Goal: Task Accomplishment & Management: Use online tool/utility

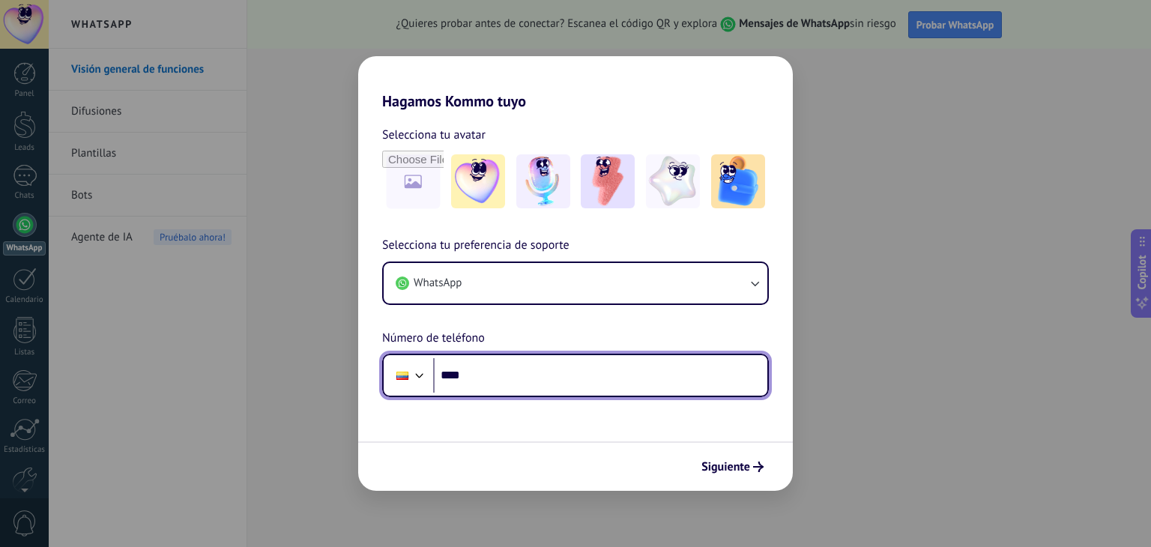
click at [479, 378] on input "****" at bounding box center [600, 375] width 334 height 34
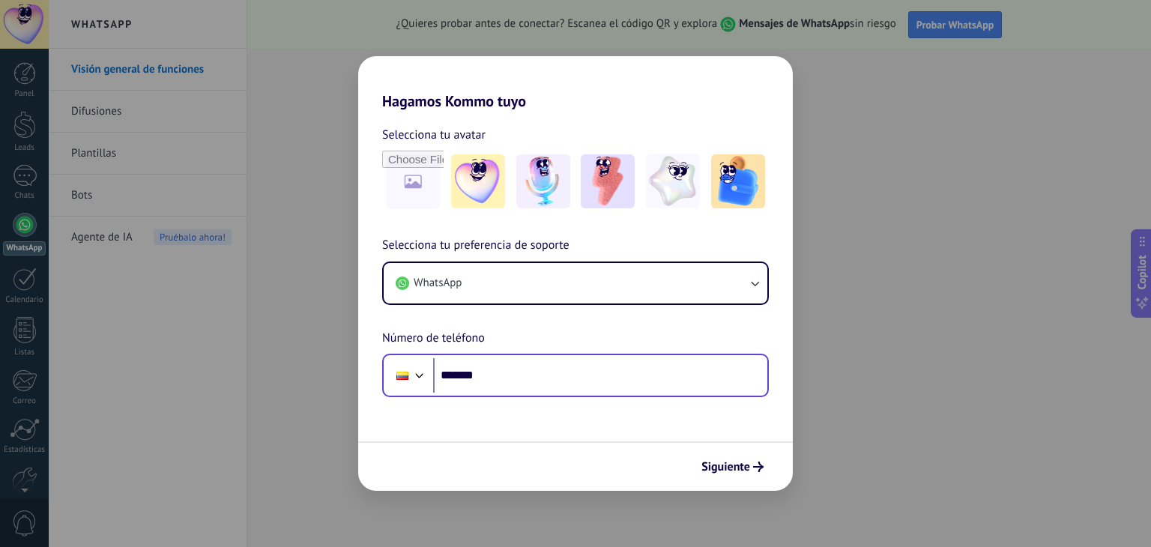
click at [407, 378] on div at bounding box center [402, 376] width 12 height 8
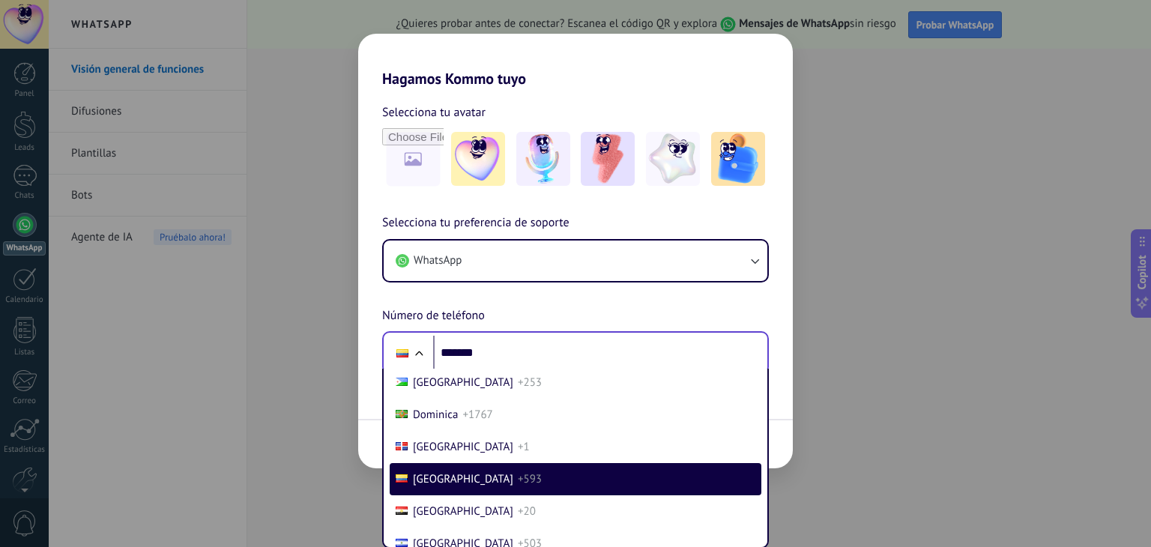
scroll to position [1601, 0]
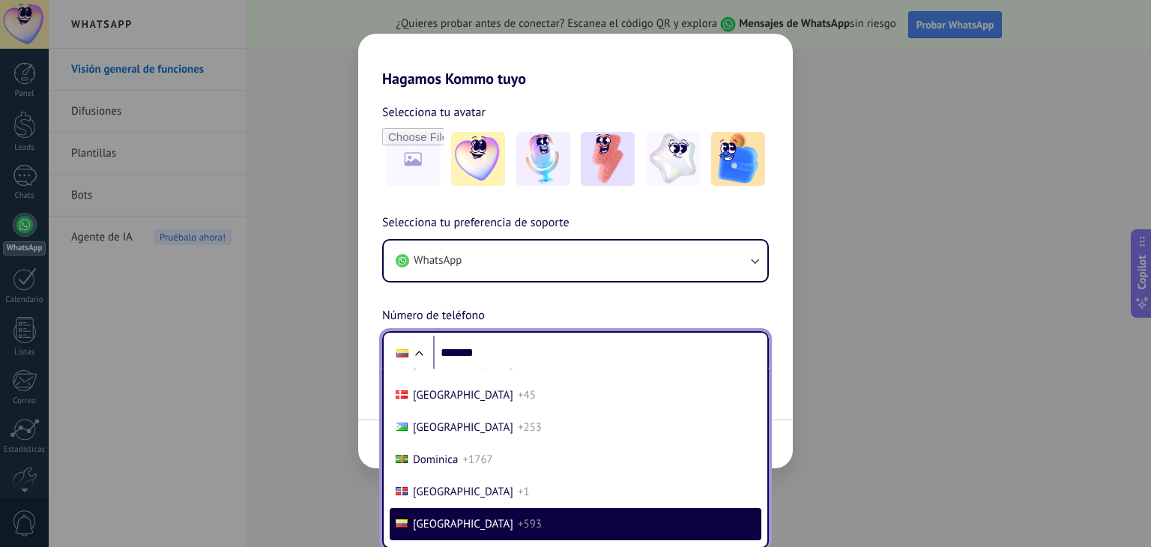
click at [450, 526] on span "[GEOGRAPHIC_DATA]" at bounding box center [463, 524] width 100 height 14
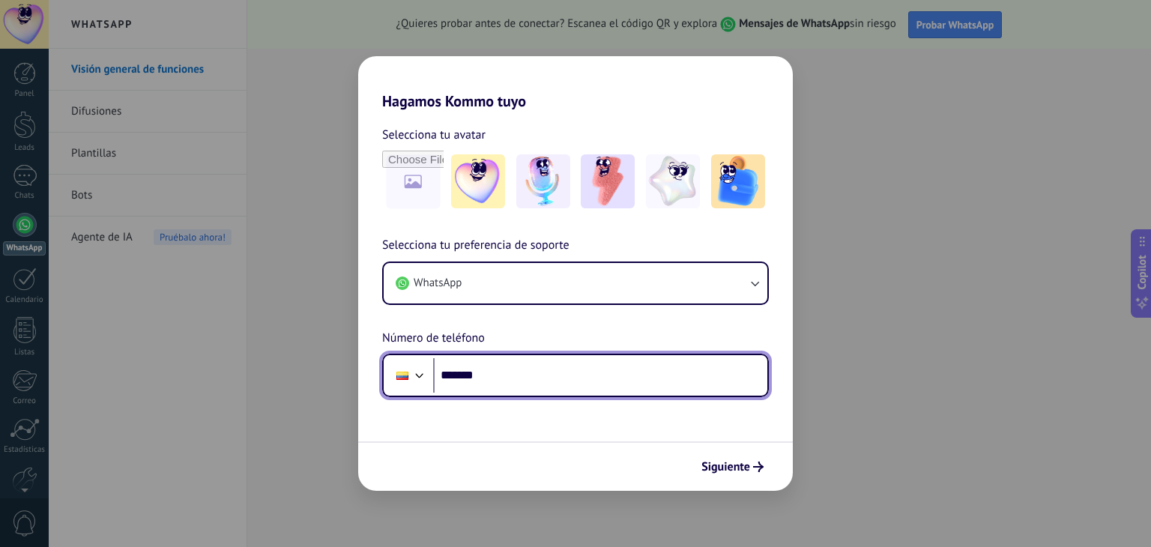
scroll to position [0, 0]
click at [519, 381] on input "*******" at bounding box center [600, 375] width 334 height 34
type input "**********"
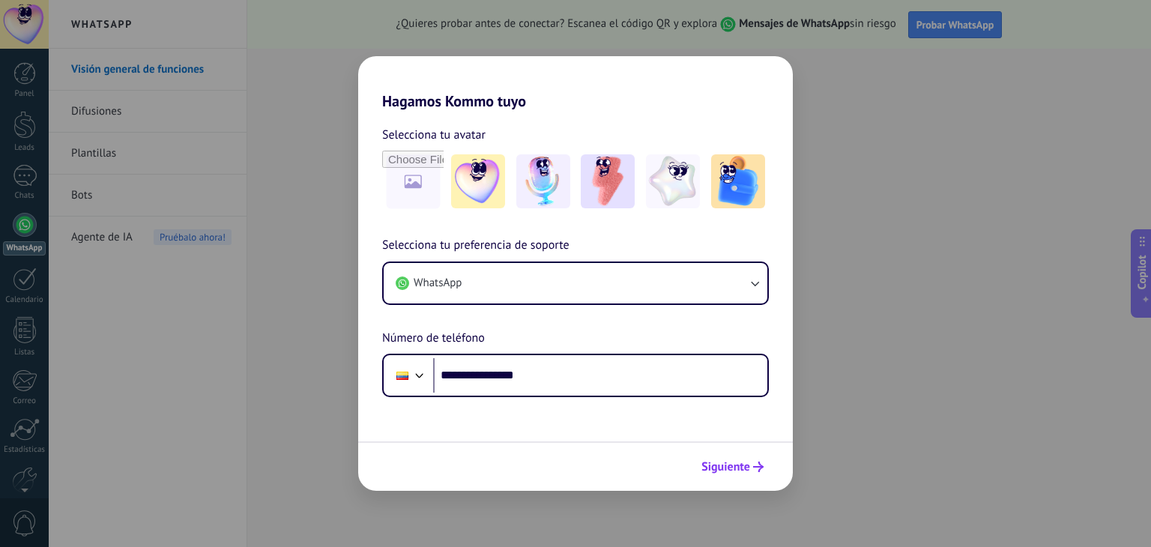
click at [716, 471] on span "Siguiente" at bounding box center [725, 467] width 49 height 10
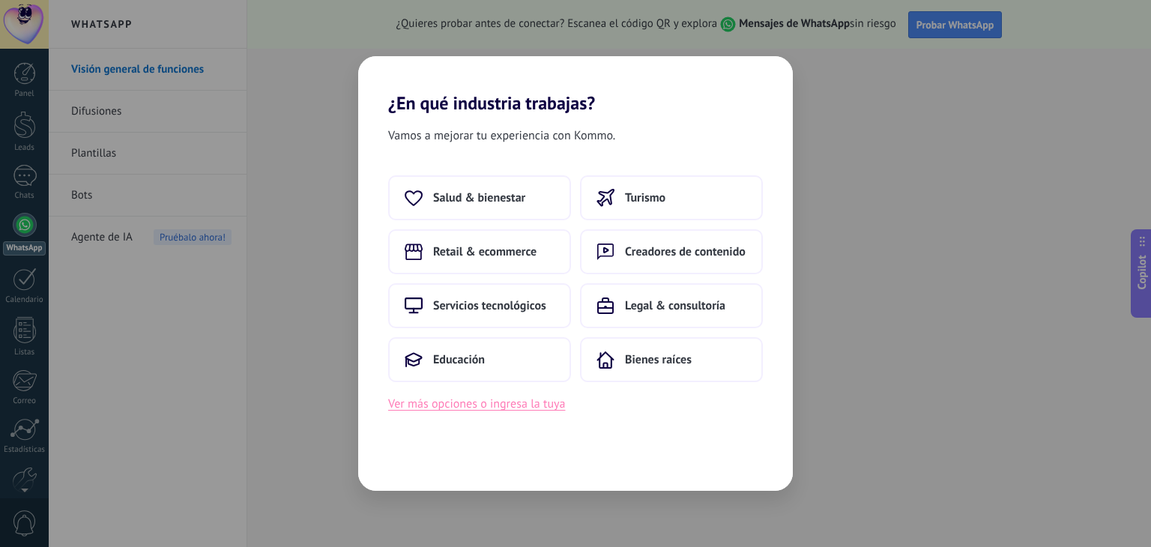
click at [464, 406] on button "Ver más opciones o ingresa la tuya" at bounding box center [476, 403] width 177 height 19
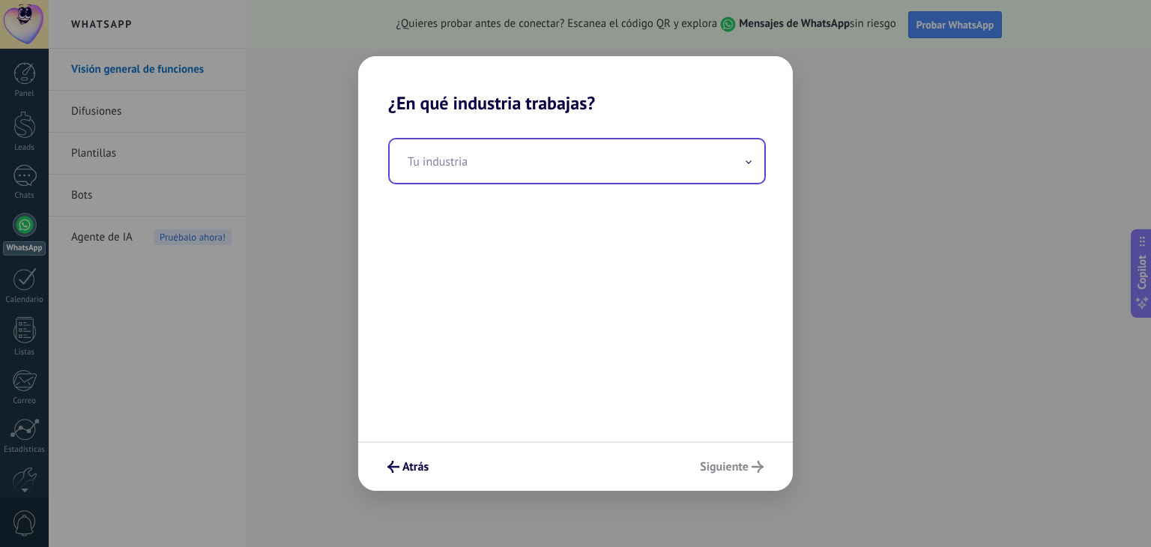
click at [558, 159] on input "text" at bounding box center [577, 160] width 375 height 43
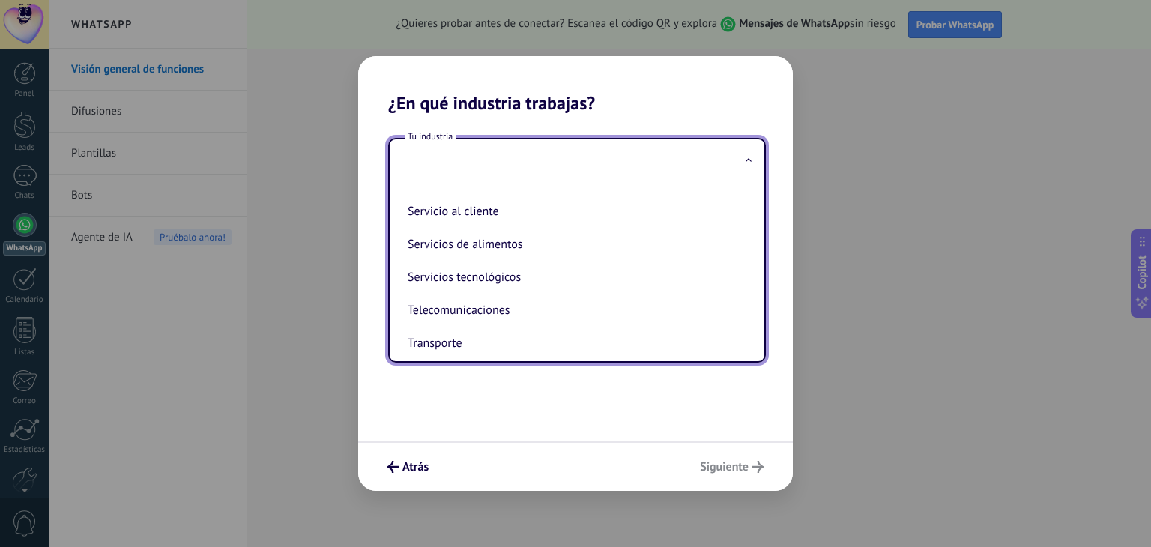
scroll to position [332, 0]
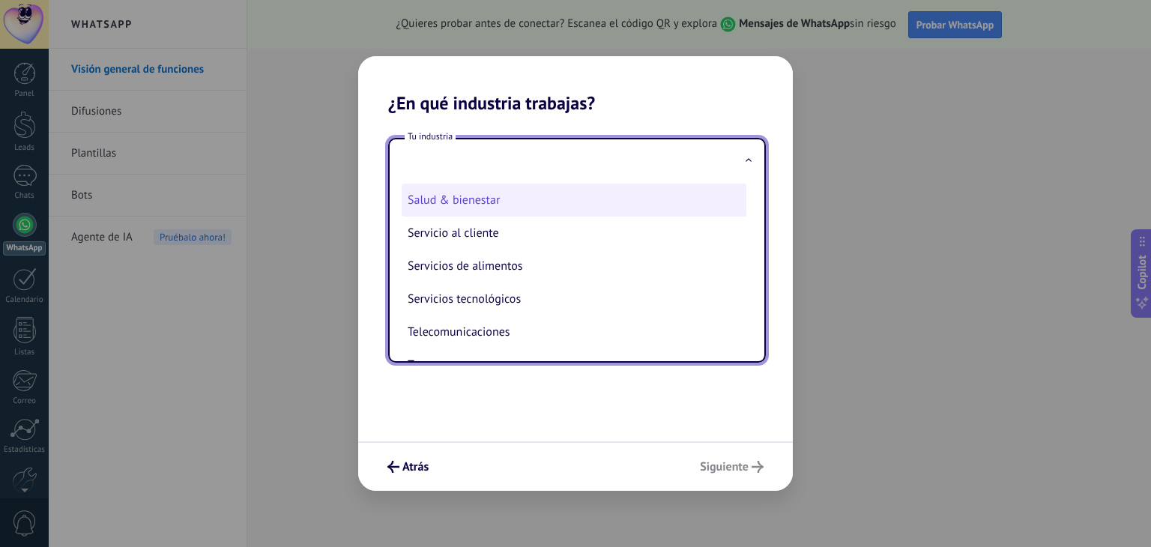
click at [477, 204] on li "Salud & bienestar" at bounding box center [574, 200] width 345 height 33
type input "**********"
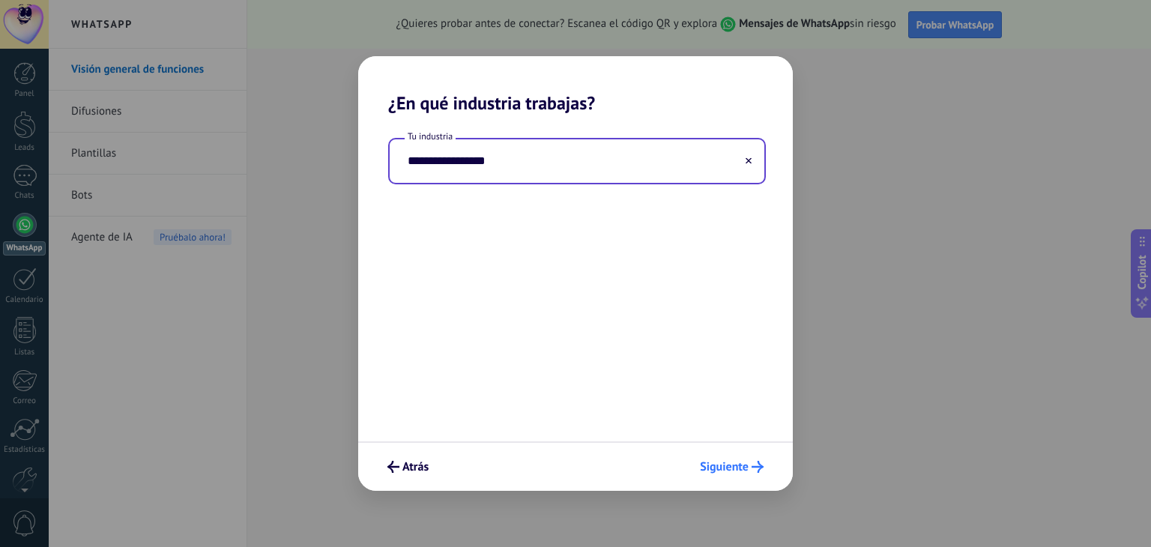
click at [711, 465] on span "Siguiente" at bounding box center [724, 467] width 49 height 10
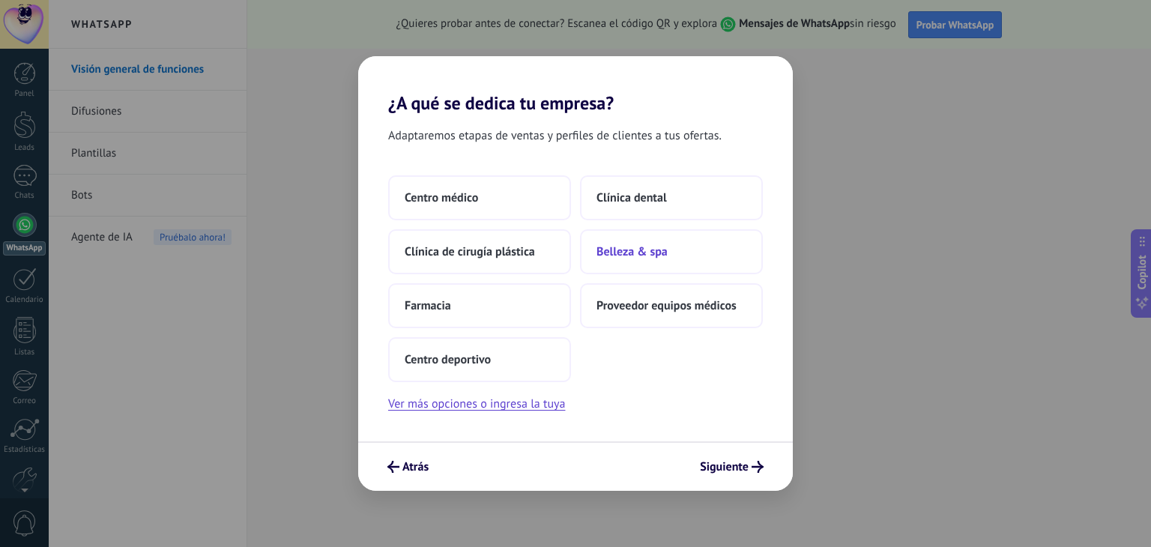
click at [702, 247] on button "Belleza & spa" at bounding box center [671, 251] width 183 height 45
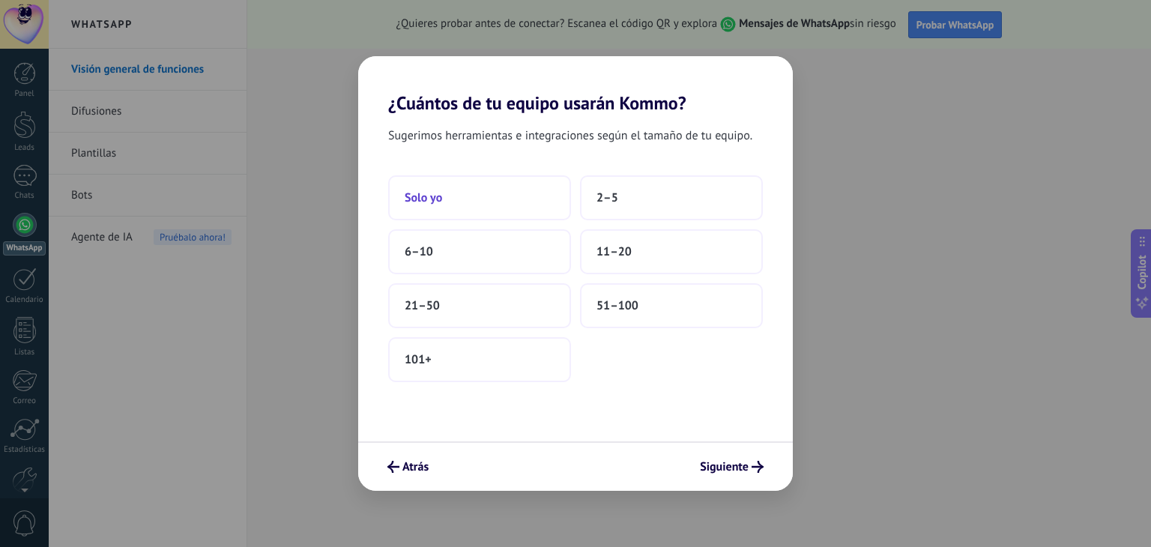
click at [417, 211] on button "Solo yo" at bounding box center [479, 197] width 183 height 45
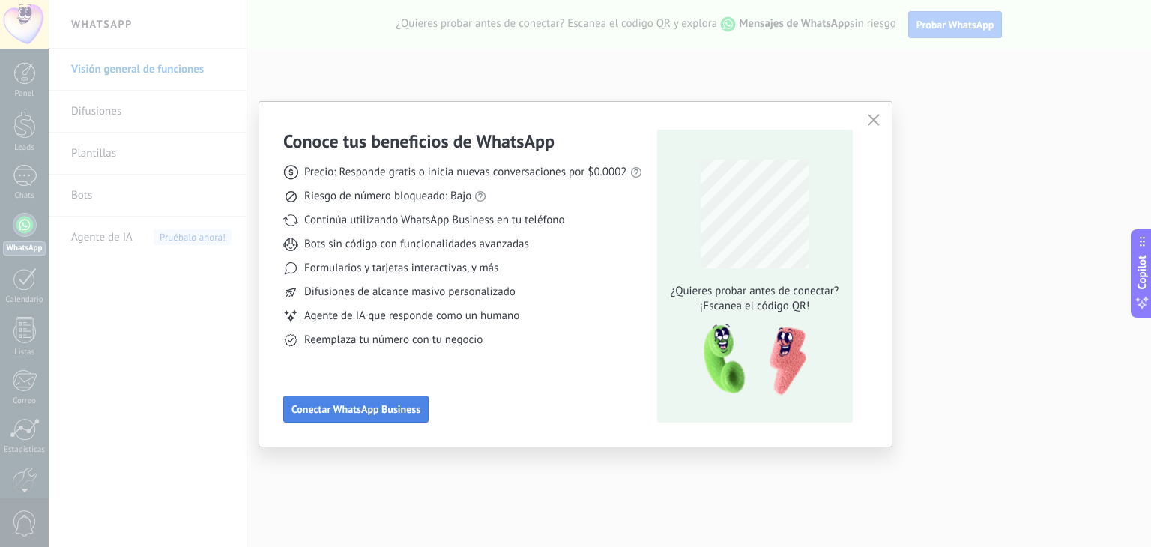
click at [372, 415] on button "Conectar WhatsApp Business" at bounding box center [355, 409] width 145 height 27
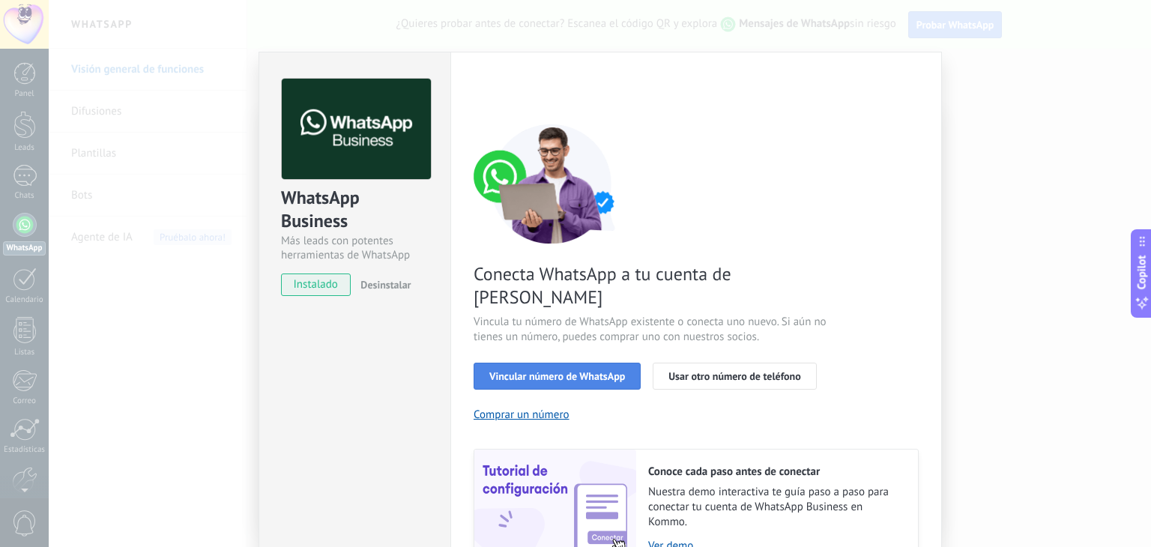
click at [570, 371] on span "Vincular número de WhatsApp" at bounding box center [557, 376] width 136 height 10
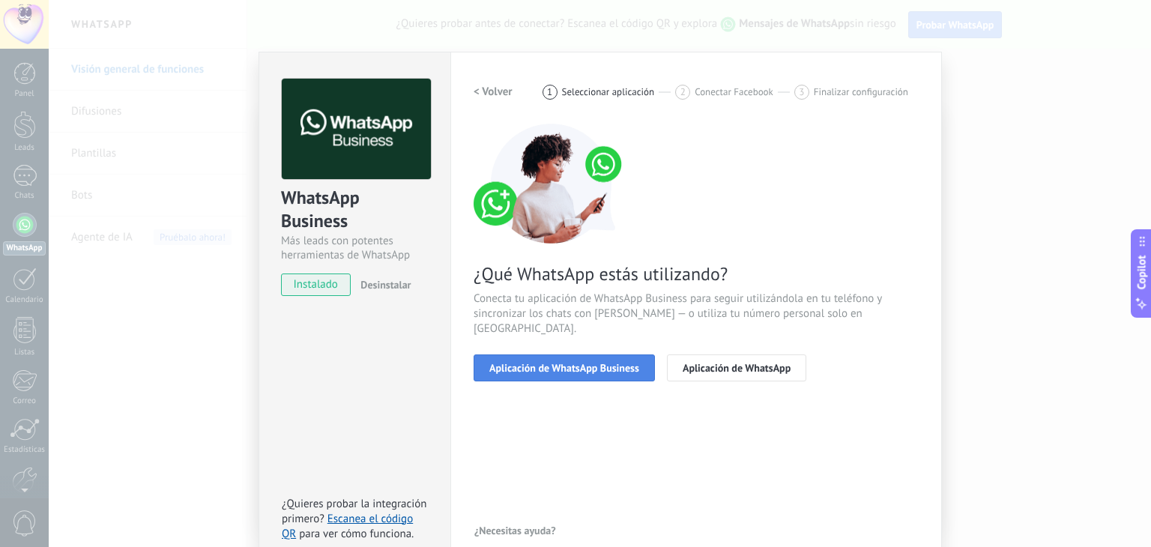
click at [570, 363] on span "Aplicación de WhatsApp Business" at bounding box center [564, 368] width 150 height 10
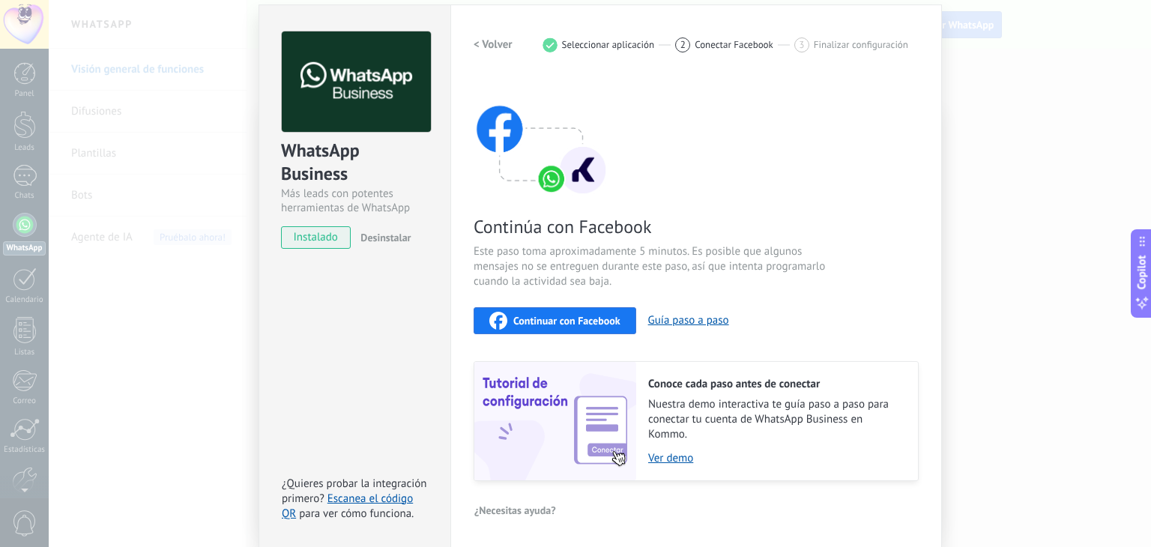
scroll to position [0, 0]
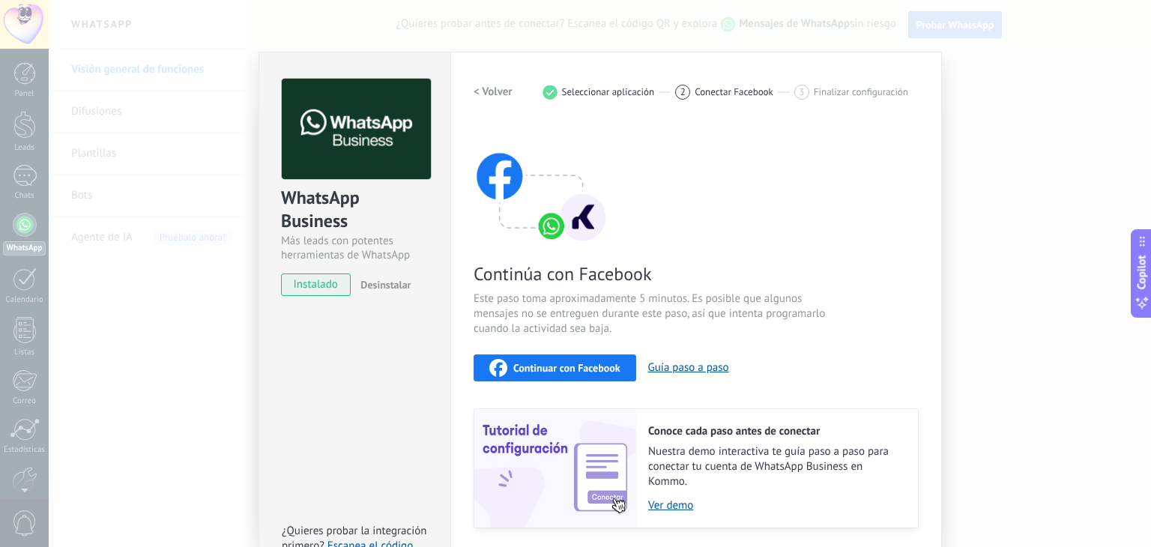
click at [330, 286] on span "instalado" at bounding box center [316, 285] width 68 height 22
click at [476, 91] on h2 "< Volver" at bounding box center [493, 92] width 39 height 14
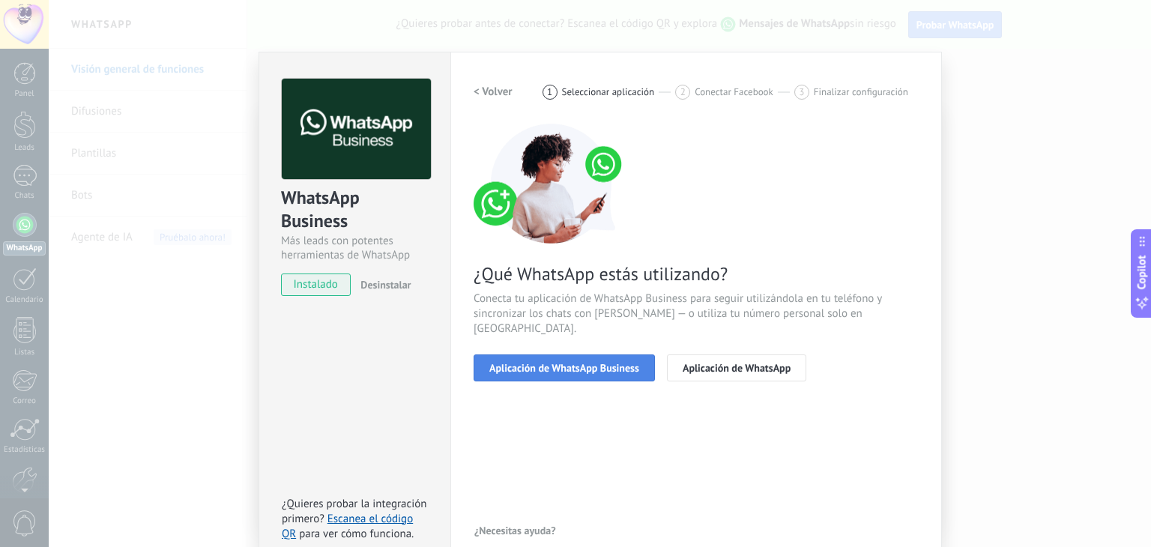
click at [552, 363] on span "Aplicación de WhatsApp Business" at bounding box center [564, 368] width 150 height 10
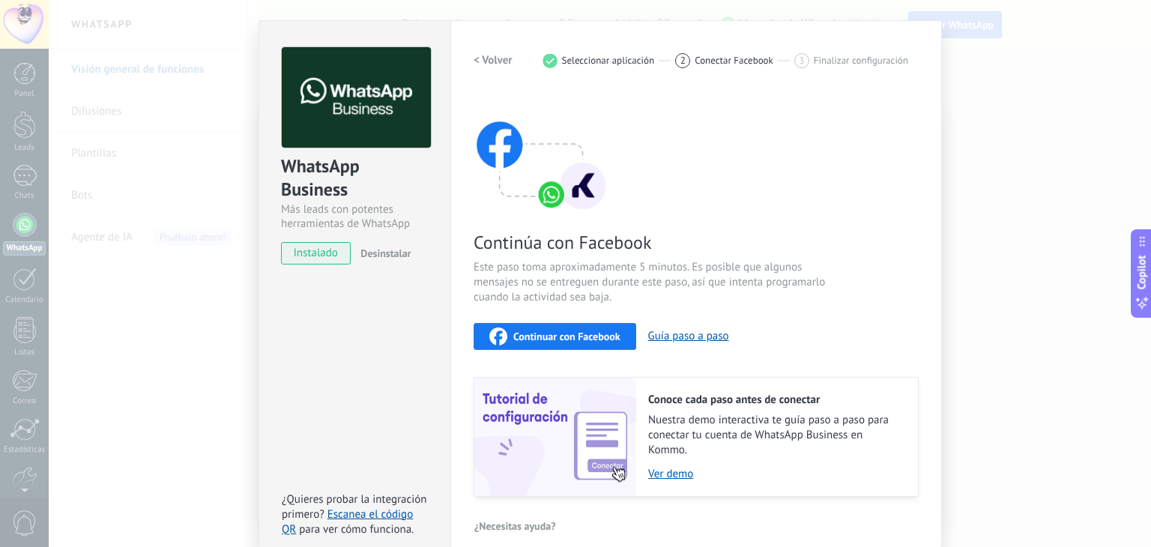
scroll to position [47, 0]
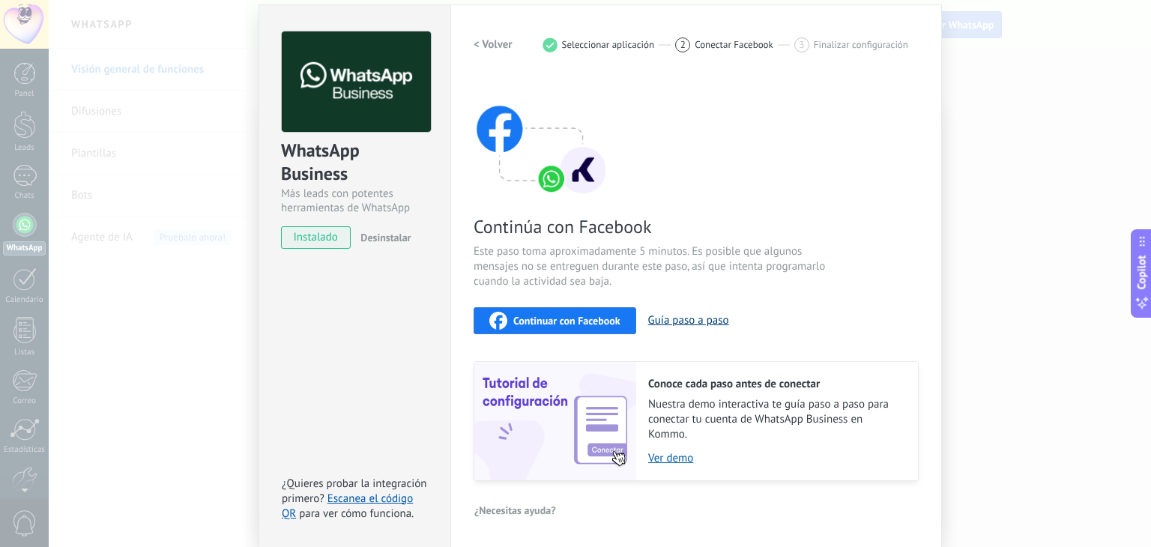
click at [692, 324] on button "Guía paso a paso" at bounding box center [688, 320] width 81 height 14
click at [489, 43] on h2 "< Volver" at bounding box center [493, 44] width 39 height 14
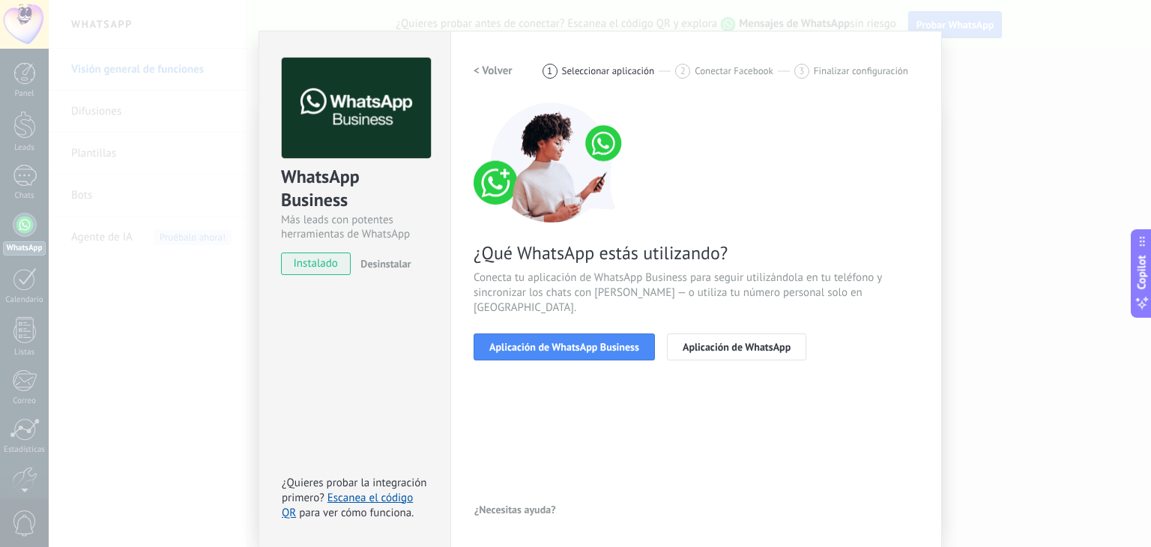
click at [489, 68] on h2 "< Volver" at bounding box center [493, 71] width 39 height 14
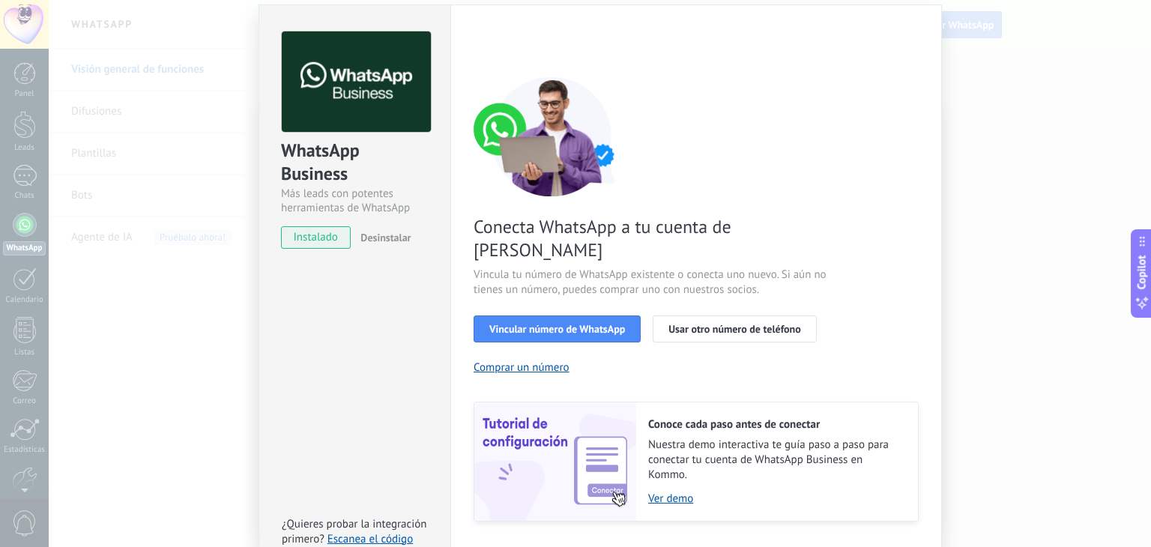
click at [489, 68] on div "< Volver 1 Seleccionar aplicación 2 Conectar Facebook 3 Finalizar configuración…" at bounding box center [696, 276] width 445 height 490
click at [606, 324] on span "Vincular número de WhatsApp" at bounding box center [557, 329] width 136 height 10
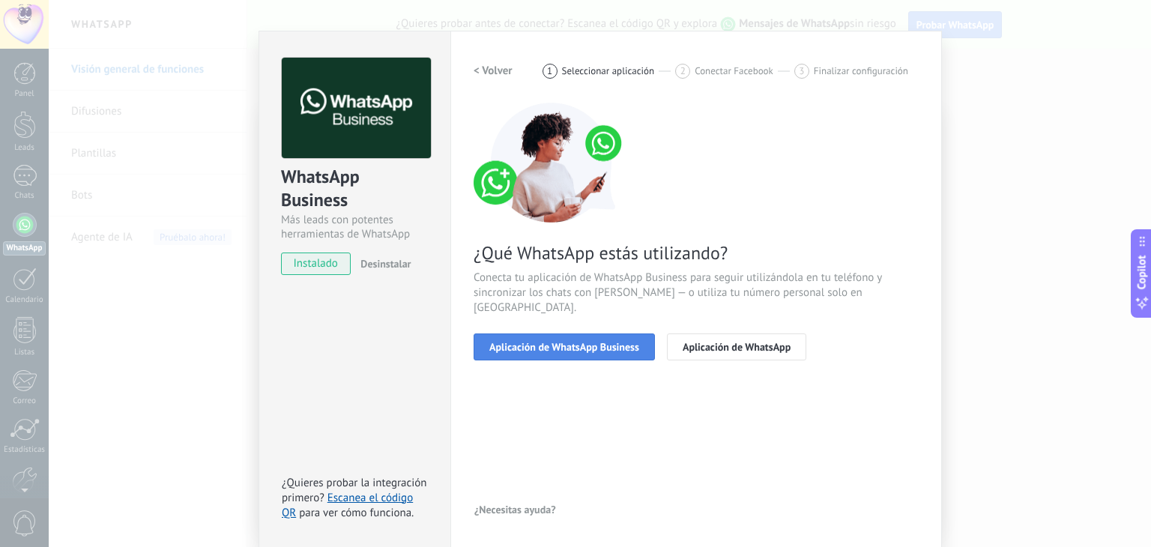
click at [642, 333] on button "Aplicación de WhatsApp Business" at bounding box center [564, 346] width 181 height 27
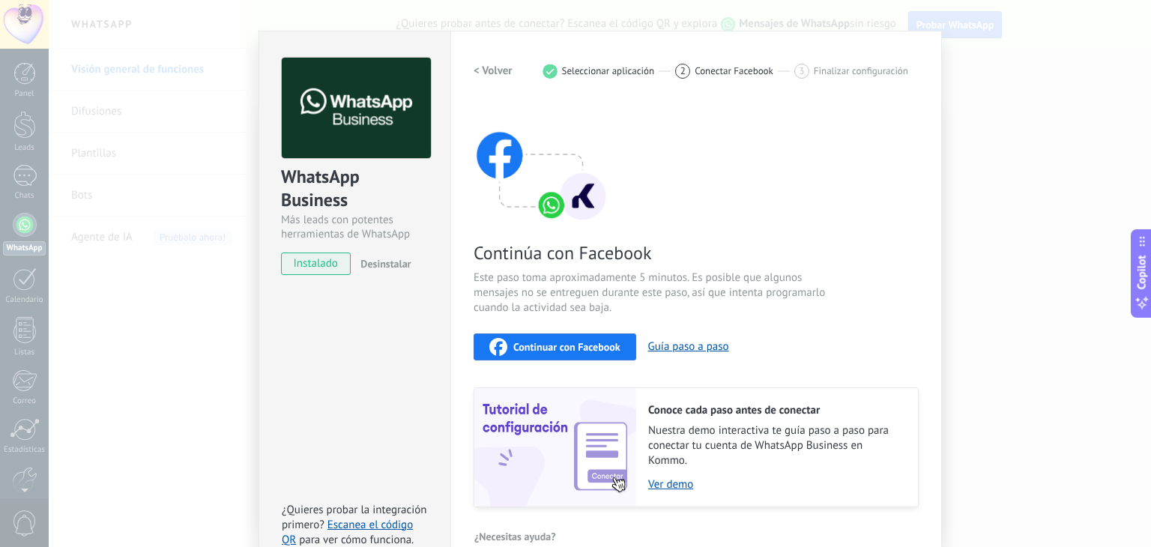
click at [603, 348] on span "Continuar con Facebook" at bounding box center [566, 347] width 107 height 10
click at [497, 73] on h2 "< Volver" at bounding box center [493, 71] width 39 height 14
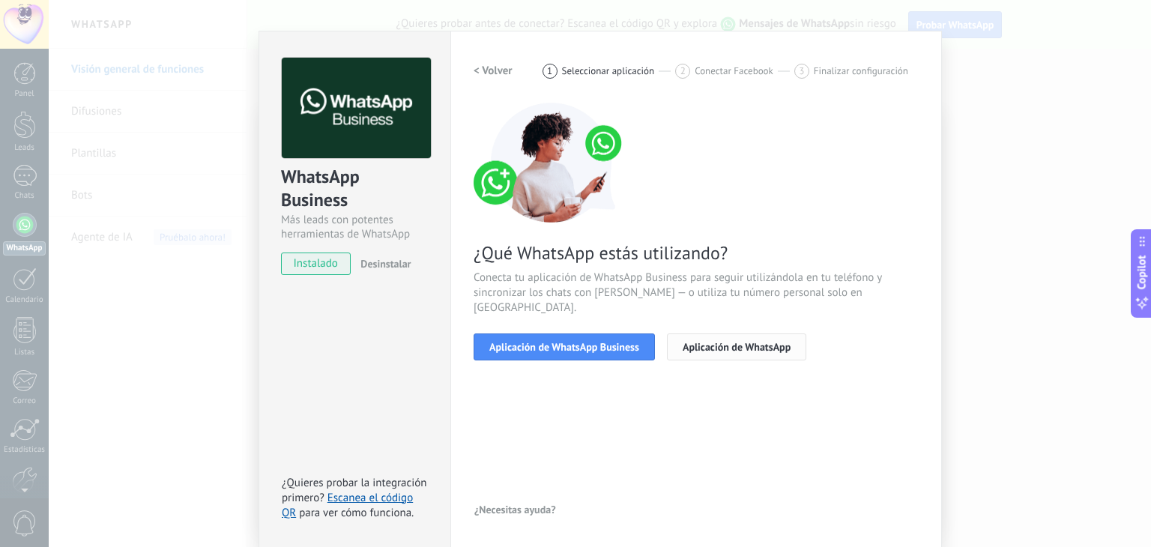
click at [710, 342] on span "Aplicación de WhatsApp" at bounding box center [737, 347] width 108 height 10
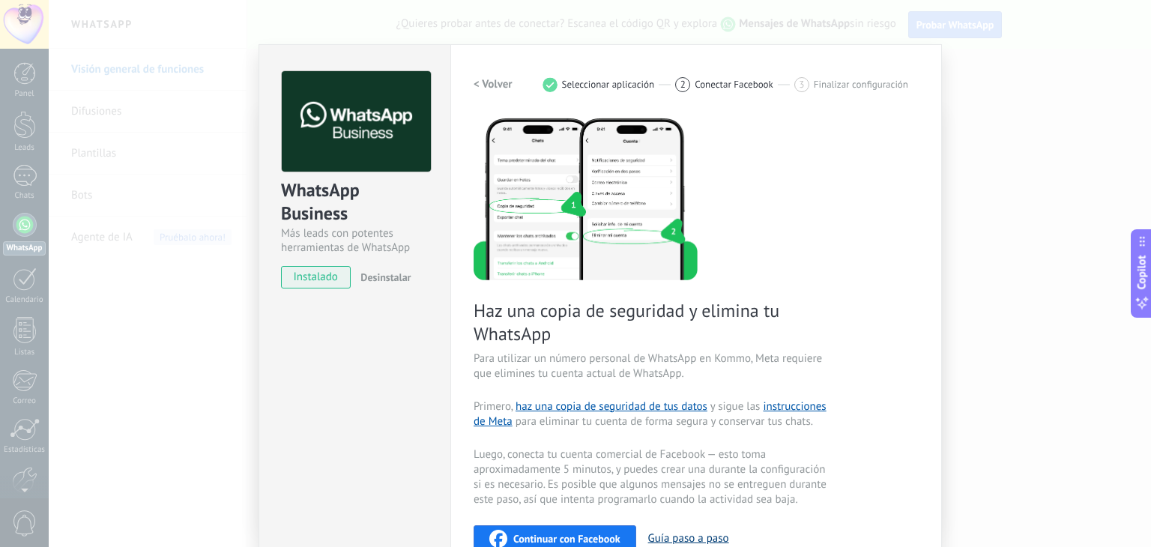
scroll to position [0, 0]
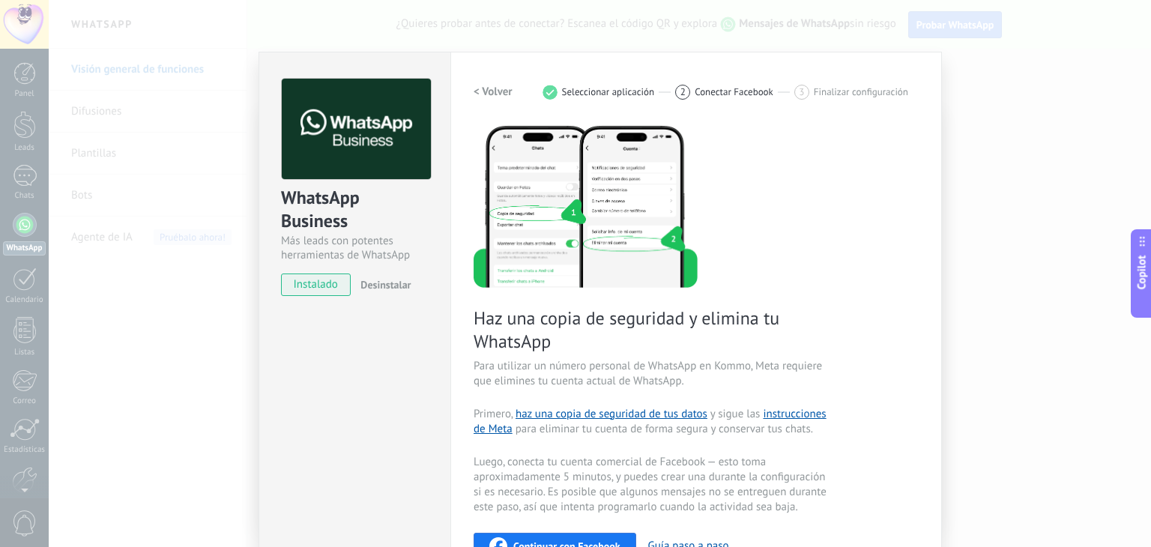
click at [477, 97] on h2 "< Volver" at bounding box center [493, 92] width 39 height 14
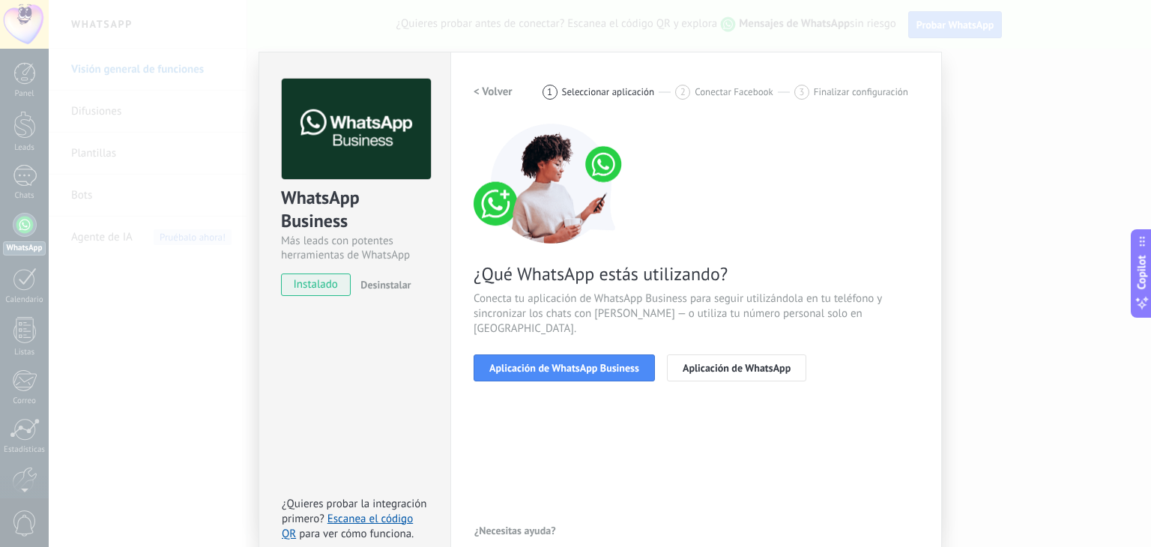
click at [481, 95] on h2 "< Volver" at bounding box center [493, 92] width 39 height 14
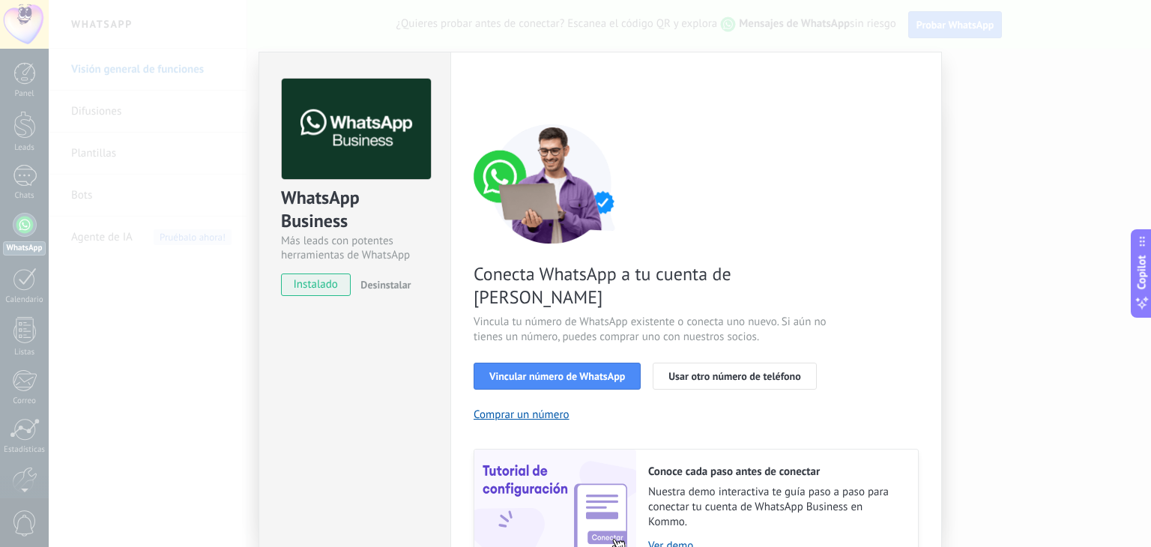
click at [481, 95] on div "< Volver 1 Seleccionar aplicación 2 Conectar Facebook 3 Finalizar configuración" at bounding box center [696, 92] width 445 height 27
click at [318, 119] on img at bounding box center [356, 129] width 149 height 101
click at [331, 120] on img at bounding box center [356, 129] width 149 height 101
click at [387, 286] on span "Desinstalar" at bounding box center [385, 284] width 50 height 13
